Goal: Transaction & Acquisition: Obtain resource

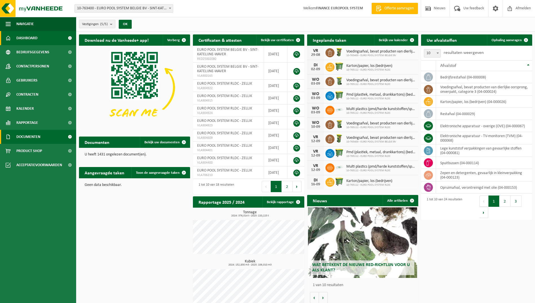
click at [64, 137] on span at bounding box center [69, 137] width 13 height 14
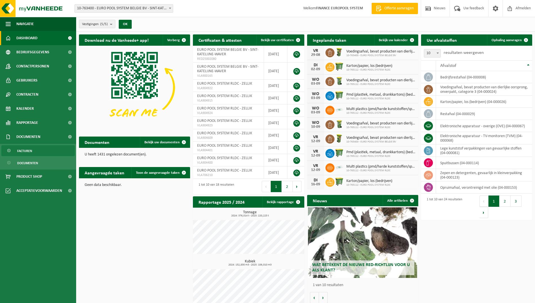
click at [24, 150] on span "Facturen" at bounding box center [24, 150] width 15 height 11
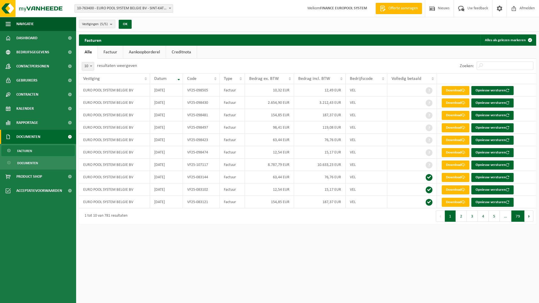
click at [521, 217] on button "79" at bounding box center [517, 215] width 13 height 11
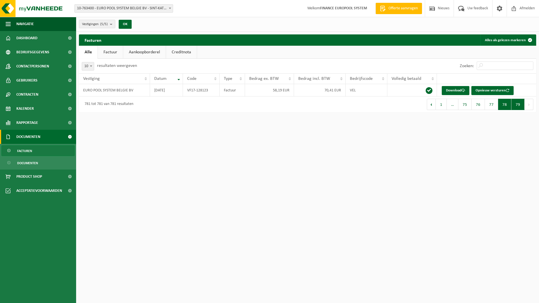
click at [503, 105] on button "78" at bounding box center [504, 104] width 13 height 11
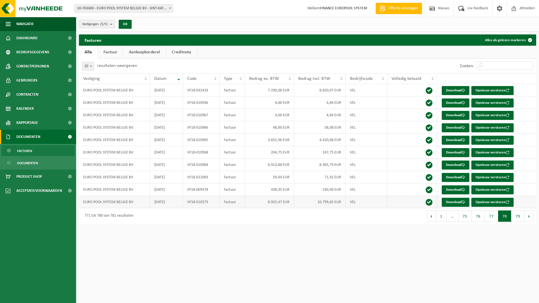
click at [145, 199] on td "EURO POOL SYSTEM BELGIE BV" at bounding box center [114, 202] width 71 height 12
click at [454, 203] on link "Download" at bounding box center [456, 202] width 28 height 9
drag, startPoint x: 517, startPoint y: 216, endPoint x: 499, endPoint y: 214, distance: 18.7
click at [517, 216] on button "79" at bounding box center [517, 215] width 13 height 11
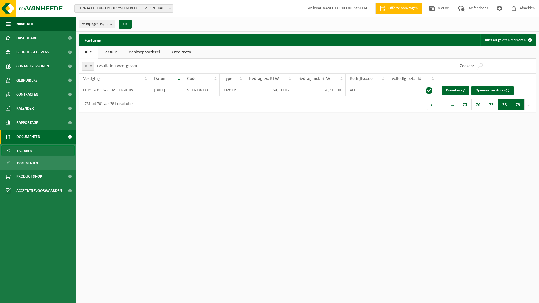
click at [504, 106] on button "78" at bounding box center [504, 104] width 13 height 11
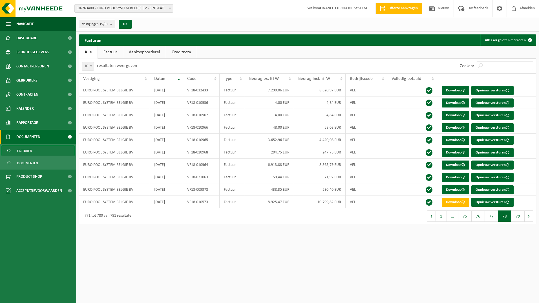
drag, startPoint x: 417, startPoint y: 286, endPoint x: 332, endPoint y: 291, distance: 85.3
click at [417, 286] on html "Vestiging: 10-763400 - EURO POOL SYSTEM BELGIE BV - SINT-KATELIJNE-WAVER 10-826…" at bounding box center [269, 151] width 539 height 303
click at [514, 216] on button "79" at bounding box center [517, 215] width 13 height 11
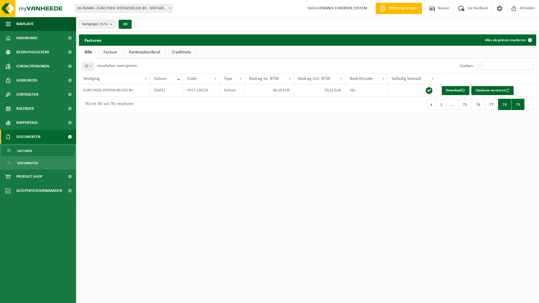
click at [504, 106] on button "78" at bounding box center [504, 104] width 13 height 11
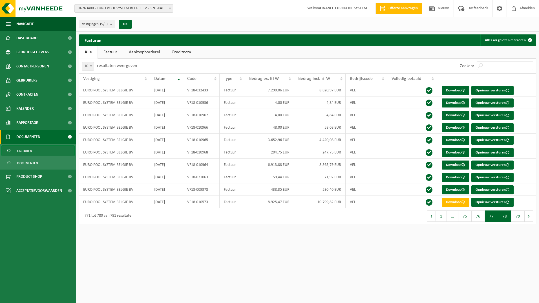
click at [490, 218] on button "77" at bounding box center [491, 215] width 13 height 11
